Goal: Information Seeking & Learning: Stay updated

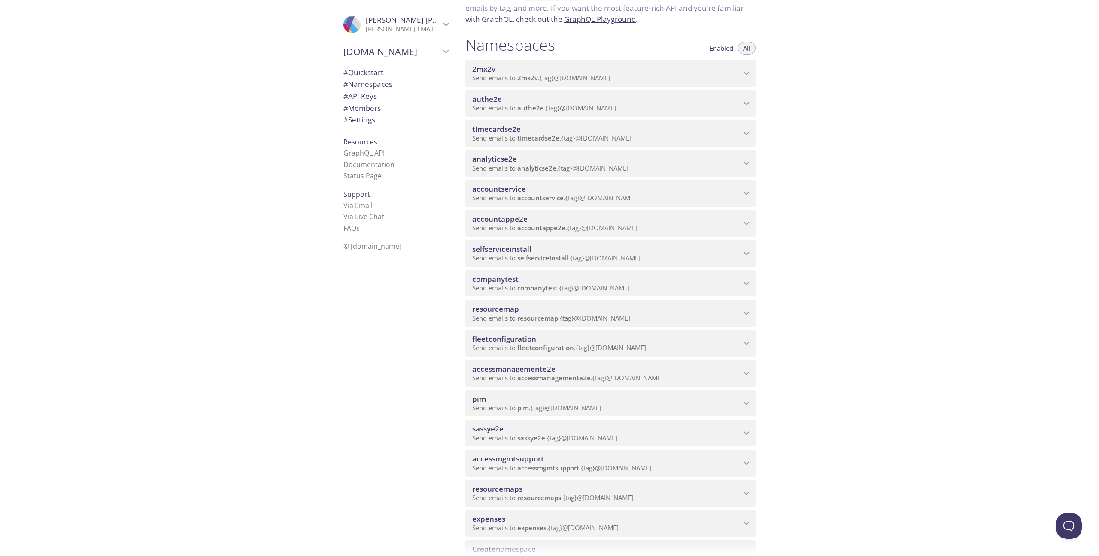
scroll to position [107, 0]
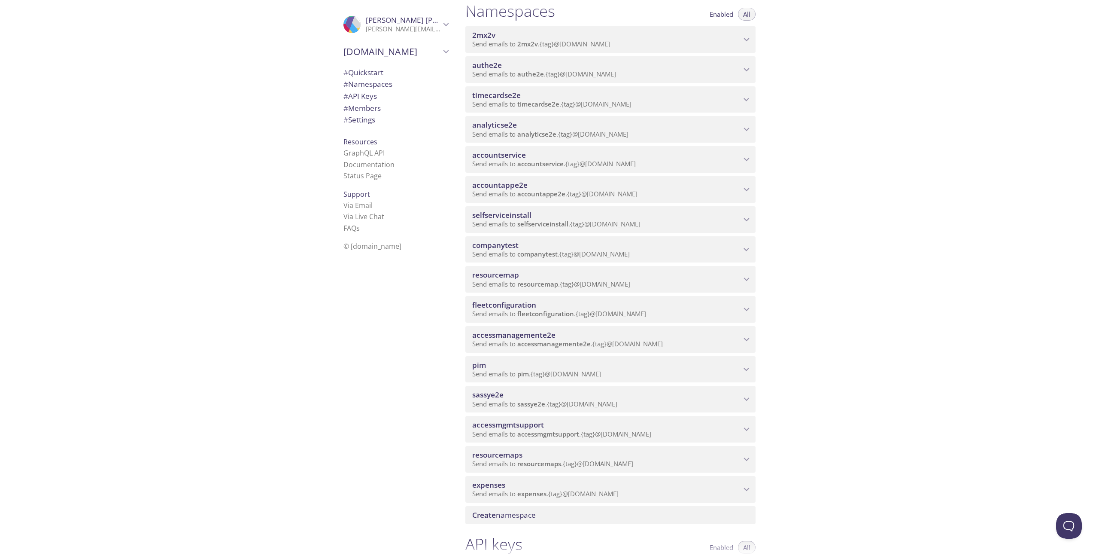
click at [686, 307] on span "fleetconfiguration" at bounding box center [606, 304] width 269 height 9
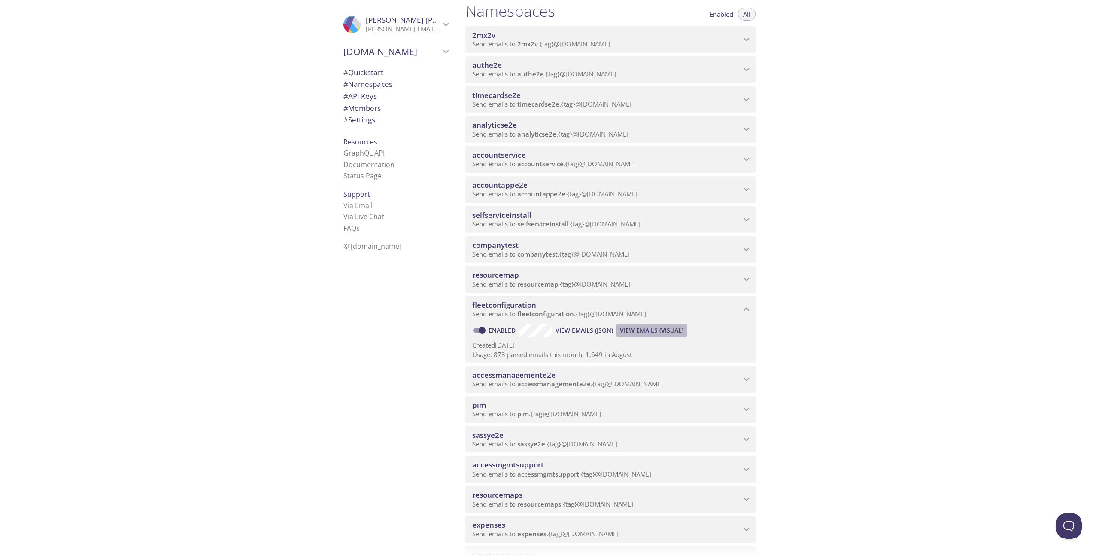
click at [638, 331] on span "View Emails (Visual)" at bounding box center [652, 330] width 64 height 10
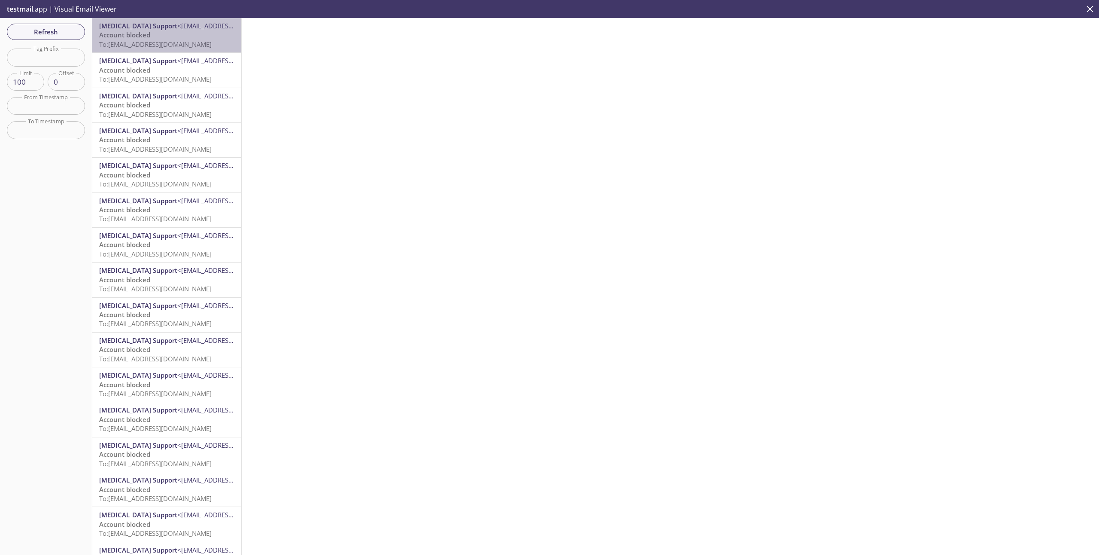
click at [190, 41] on span "To: [EMAIL_ADDRESS][DOMAIN_NAME]" at bounding box center [155, 44] width 112 height 9
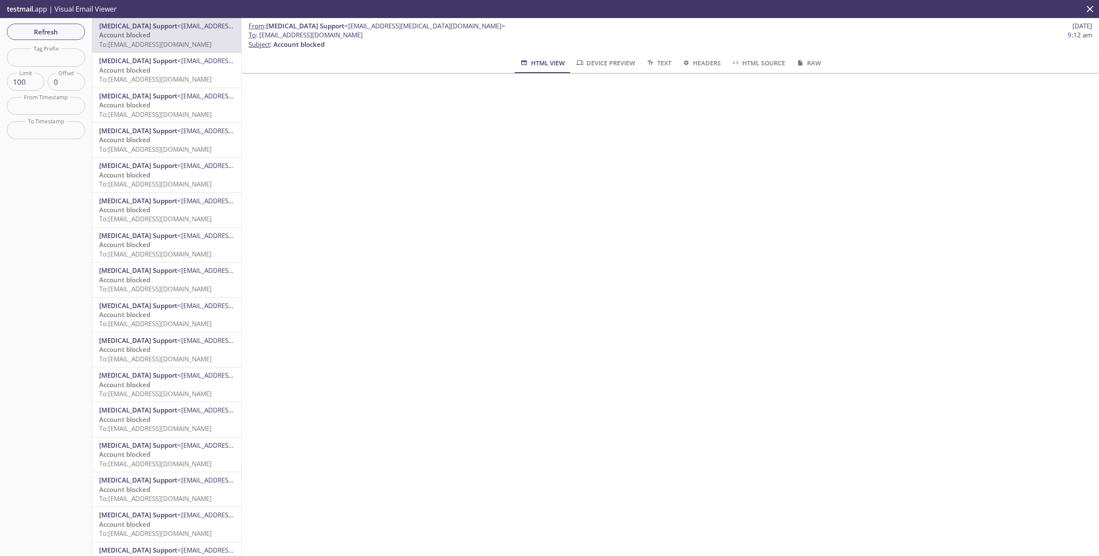
click at [215, 70] on p "Account blocked To: [EMAIL_ADDRESS][DOMAIN_NAME]" at bounding box center [166, 75] width 135 height 18
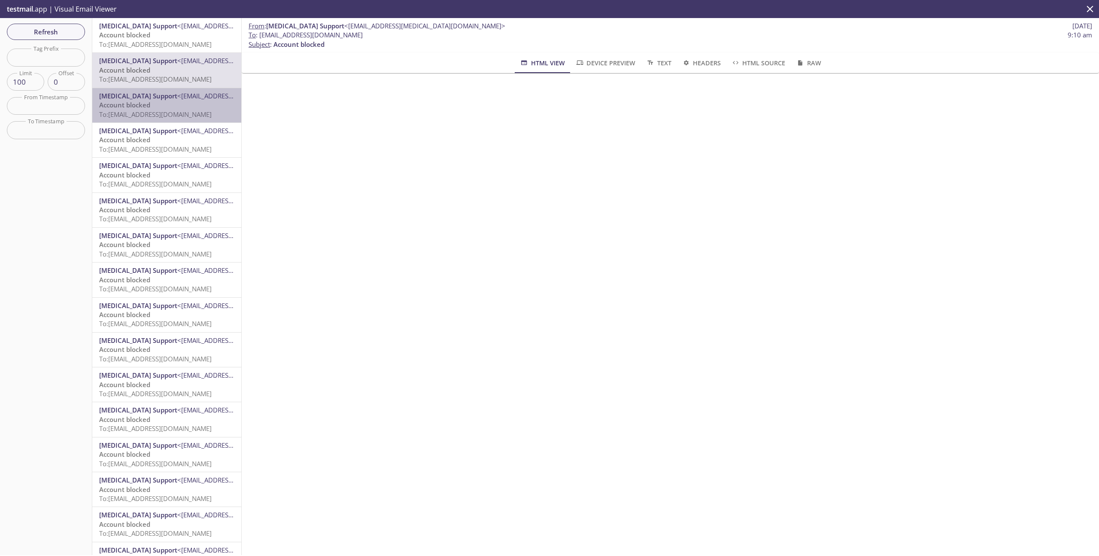
click at [203, 105] on p "Account blocked To: [EMAIL_ADDRESS][DOMAIN_NAME]" at bounding box center [166, 109] width 135 height 18
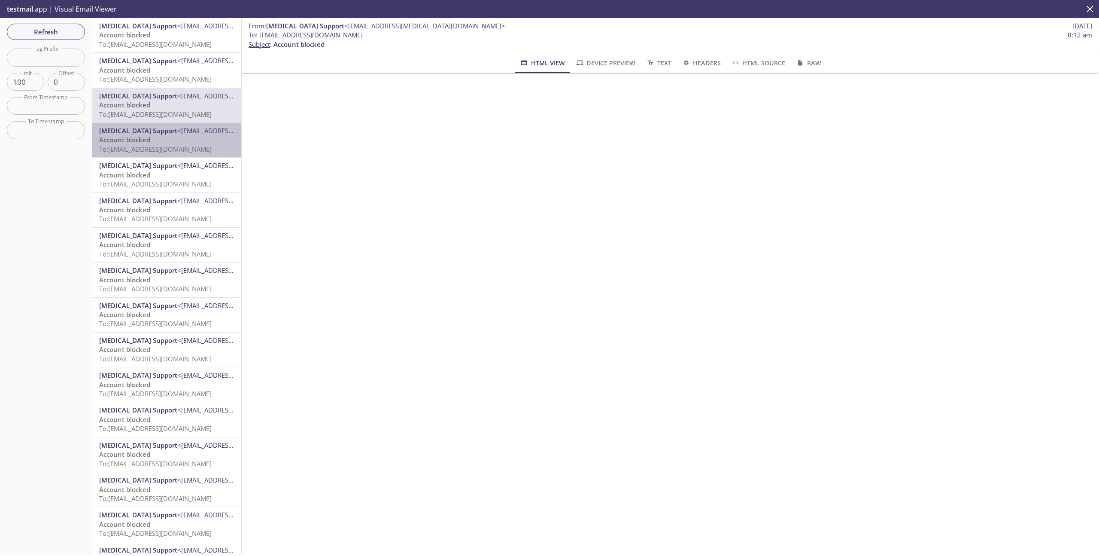
click at [194, 141] on p "Account blocked To: [EMAIL_ADDRESS][DOMAIN_NAME]" at bounding box center [166, 144] width 135 height 18
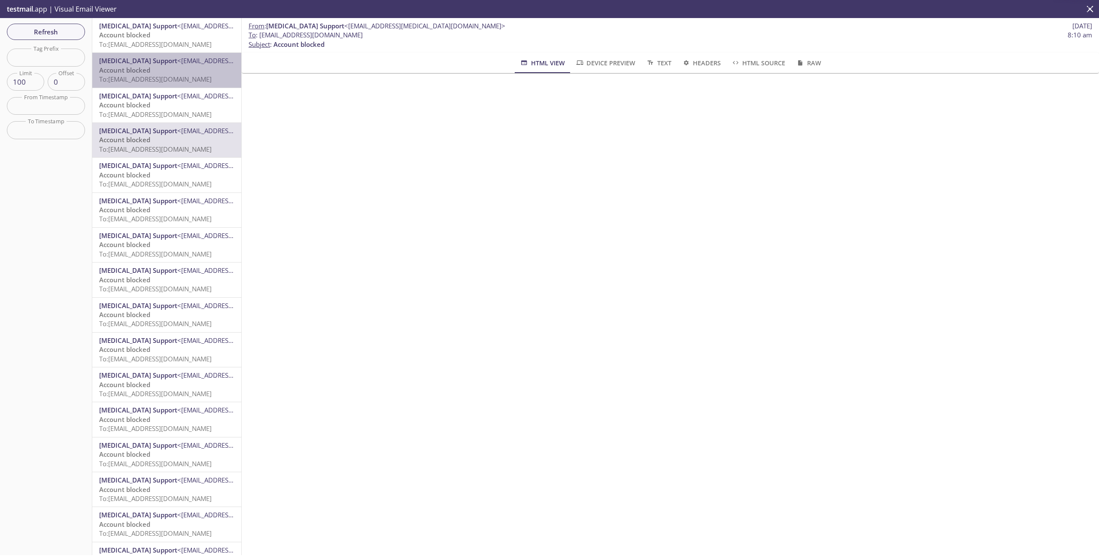
click at [194, 72] on p "Account blocked To: [EMAIL_ADDRESS][DOMAIN_NAME]" at bounding box center [166, 75] width 135 height 18
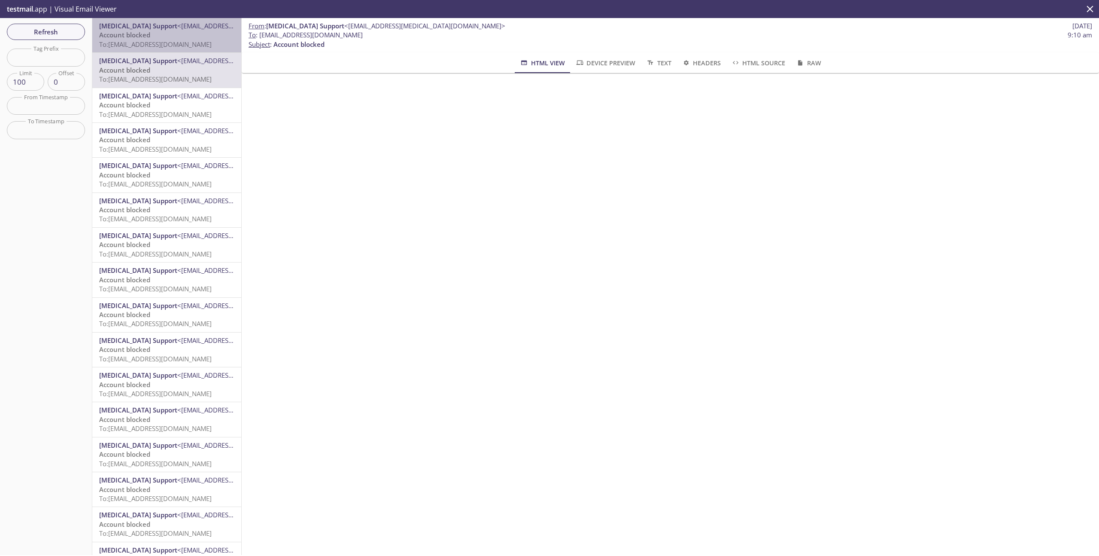
click at [190, 41] on span "To: [EMAIL_ADDRESS][DOMAIN_NAME]" at bounding box center [155, 44] width 112 height 9
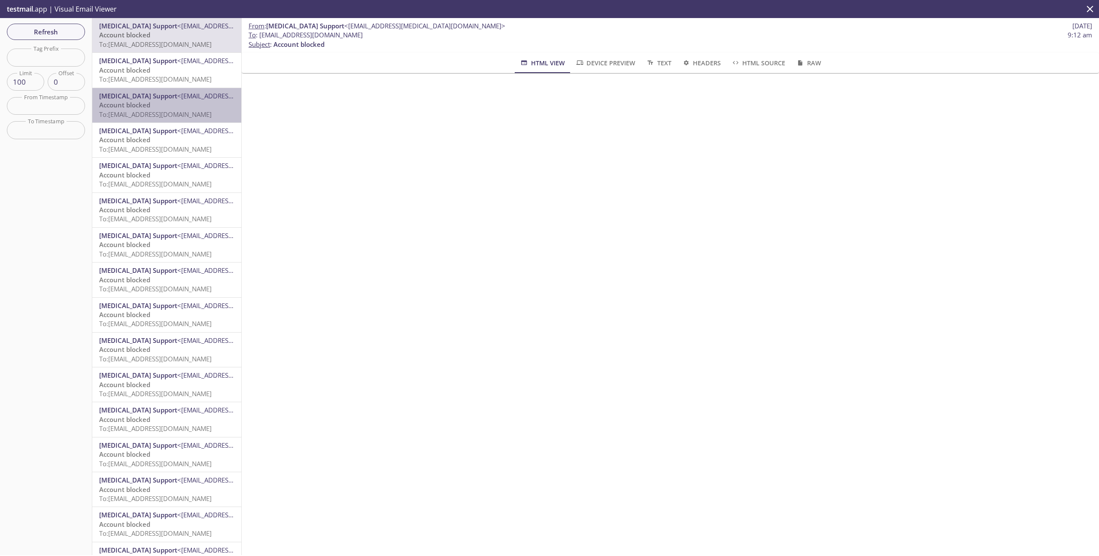
click at [170, 114] on span "To: [EMAIL_ADDRESS][DOMAIN_NAME]" at bounding box center [155, 114] width 112 height 9
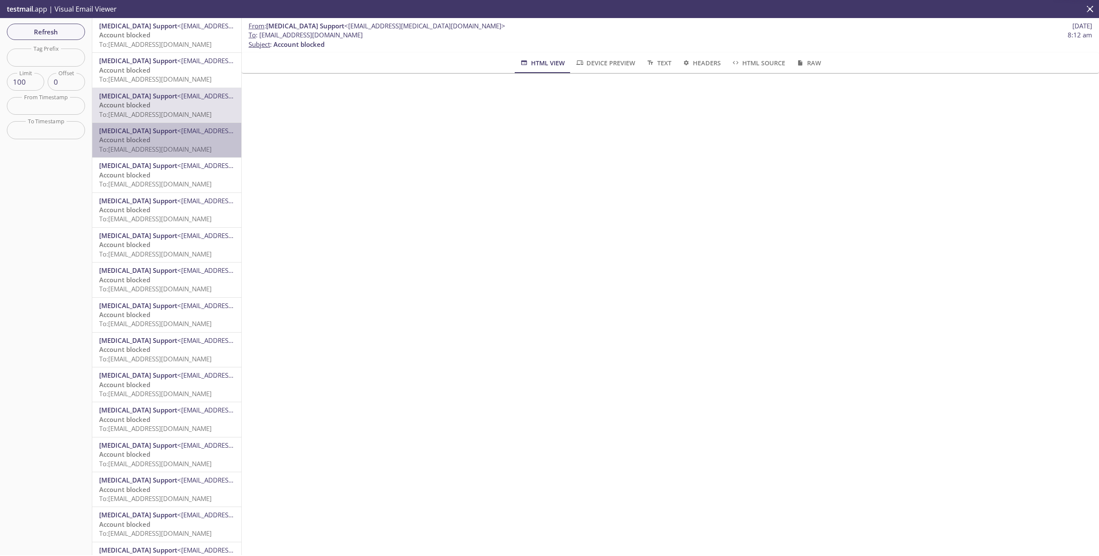
click at [167, 142] on p "Account blocked To: [EMAIL_ADDRESS][DOMAIN_NAME]" at bounding box center [166, 144] width 135 height 18
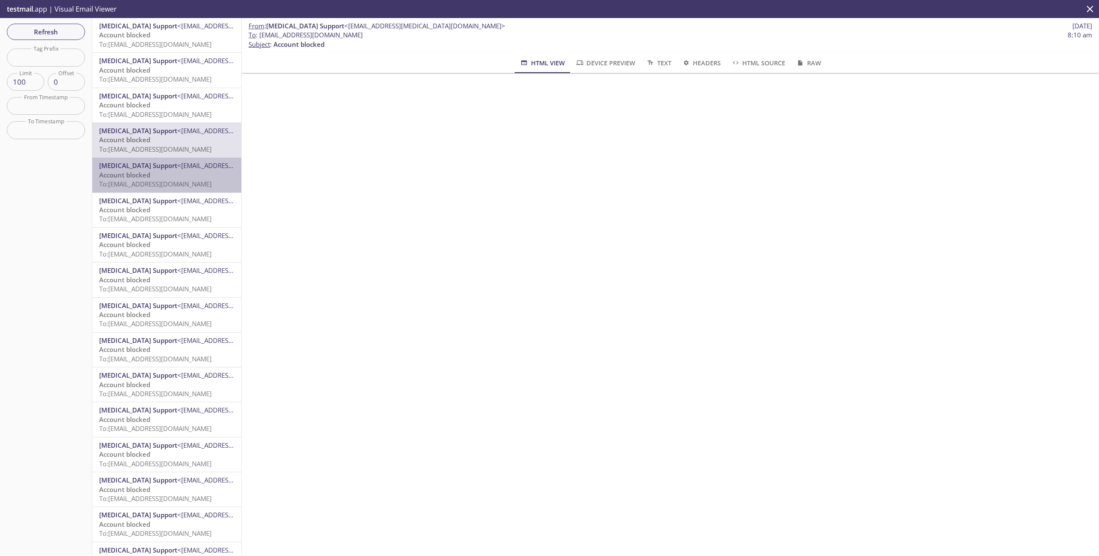
click at [175, 175] on p "Account blocked To: [EMAIL_ADDRESS][DOMAIN_NAME]" at bounding box center [166, 179] width 135 height 18
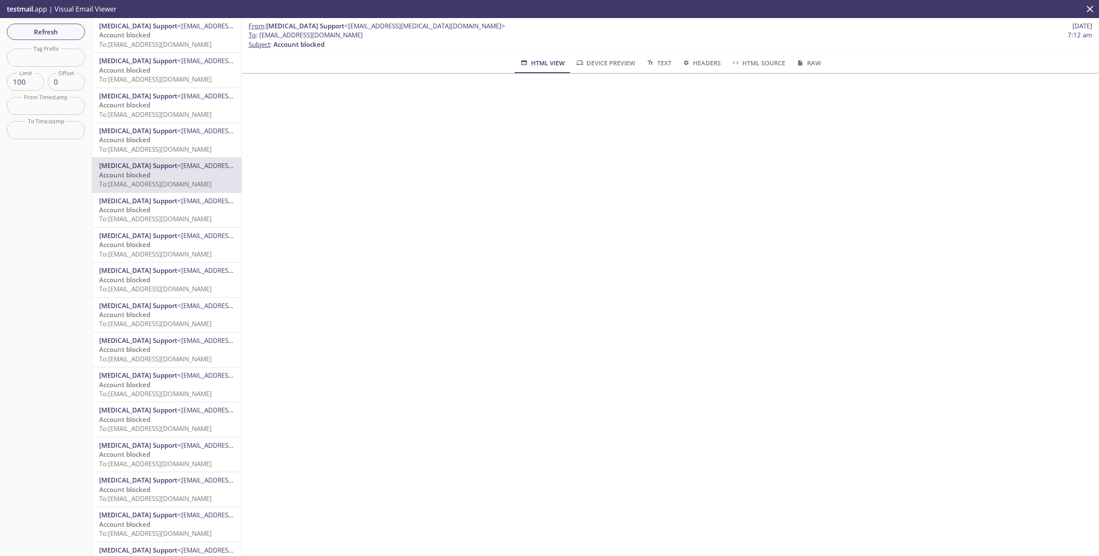
click at [181, 221] on span "To: [EMAIL_ADDRESS][DOMAIN_NAME]" at bounding box center [155, 218] width 112 height 9
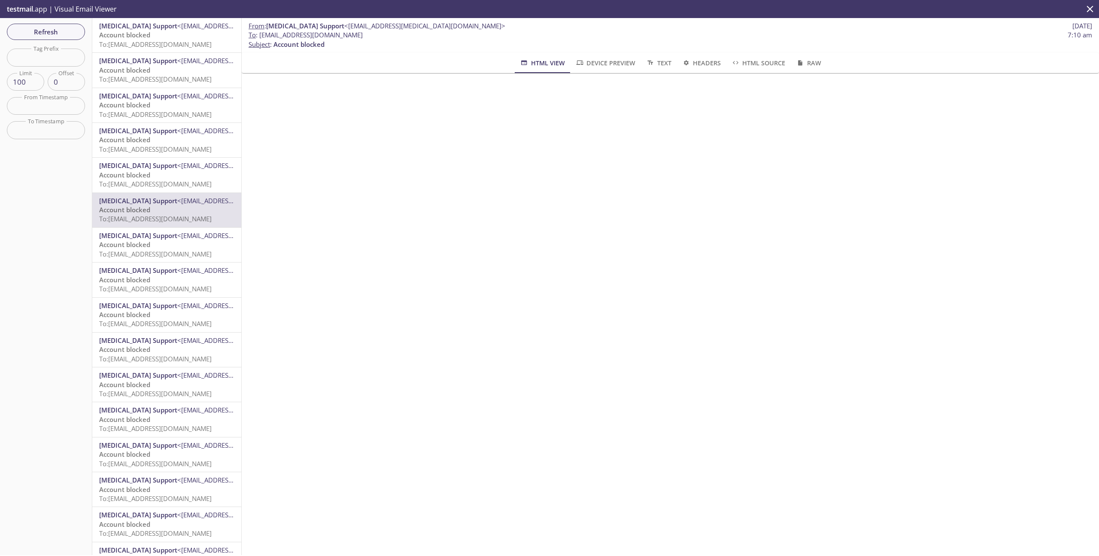
click at [186, 257] on span "To: [EMAIL_ADDRESS][DOMAIN_NAME]" at bounding box center [155, 253] width 112 height 9
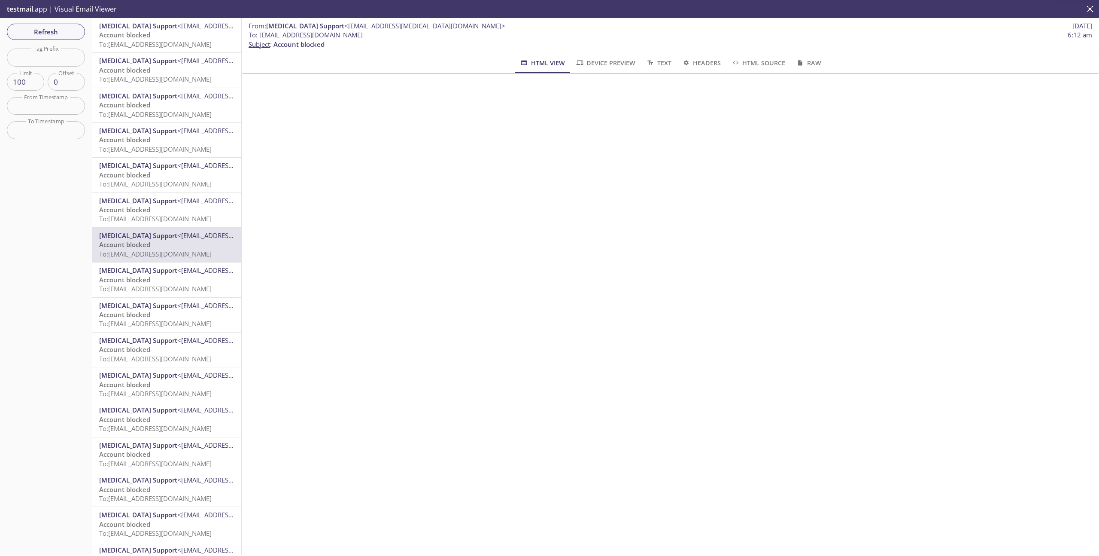
click at [187, 296] on div "[MEDICAL_DATA] Support <[EMAIL_ADDRESS][MEDICAL_DATA][DOMAIN_NAME]> Account blo…" at bounding box center [166, 279] width 149 height 34
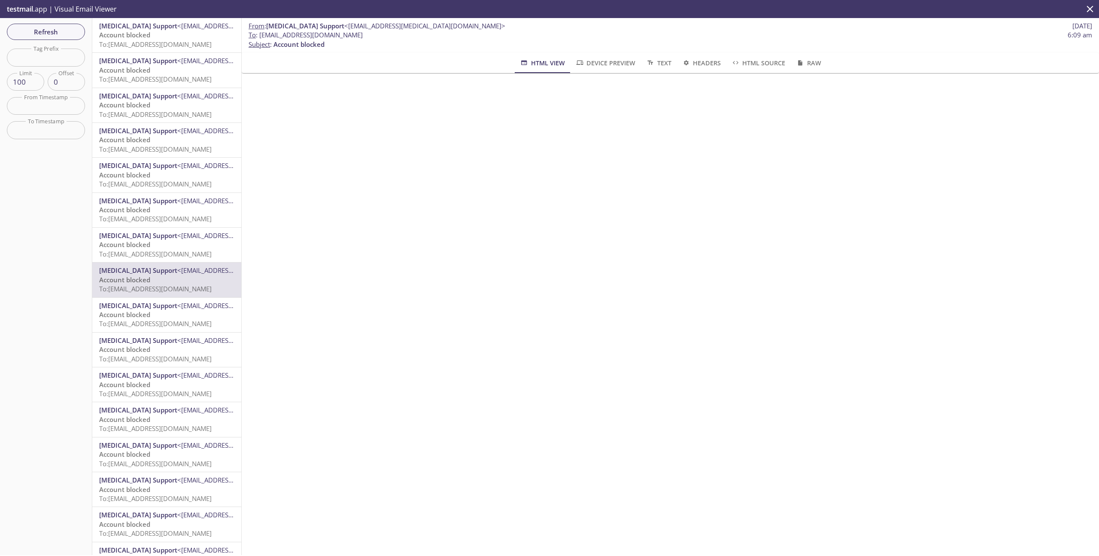
click at [492, 49] on p "To : [EMAIL_ADDRESS][DOMAIN_NAME] 6:09 am Subject : Account blocked" at bounding box center [671, 39] width 844 height 18
